Goal: Navigation & Orientation: Find specific page/section

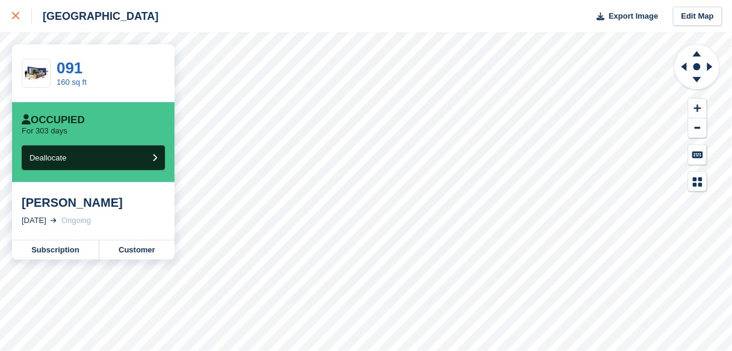
click at [10, 19] on link at bounding box center [16, 16] width 32 height 32
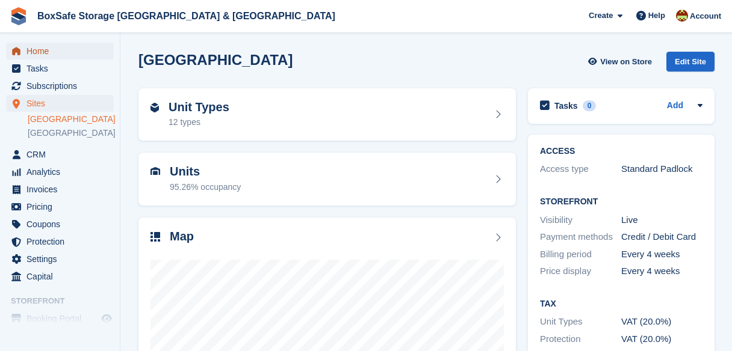
click at [43, 54] on span "Home" at bounding box center [62, 51] width 72 height 17
